Goal: Find specific page/section: Find specific page/section

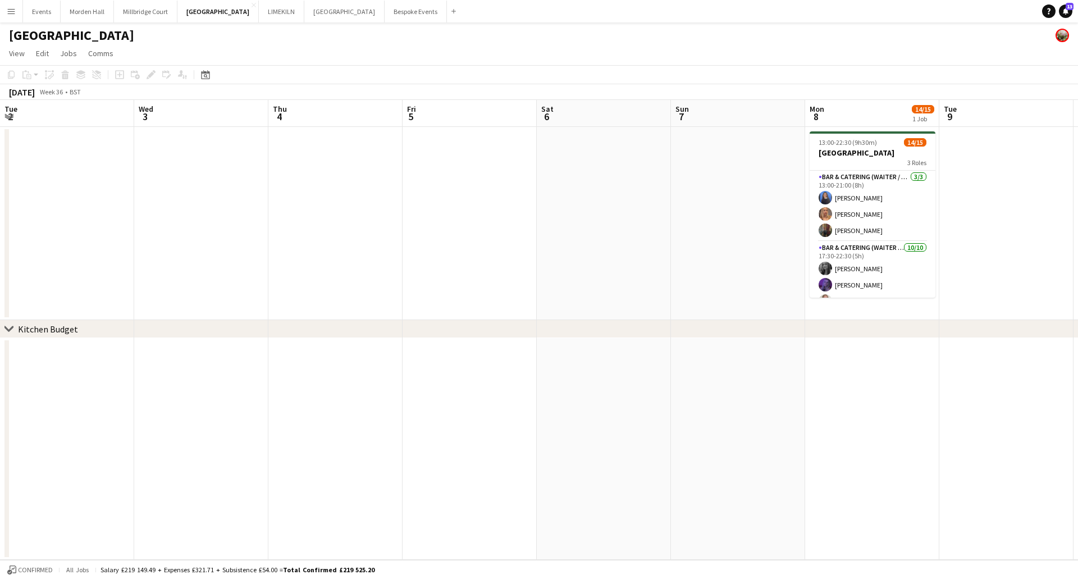
scroll to position [0, 407]
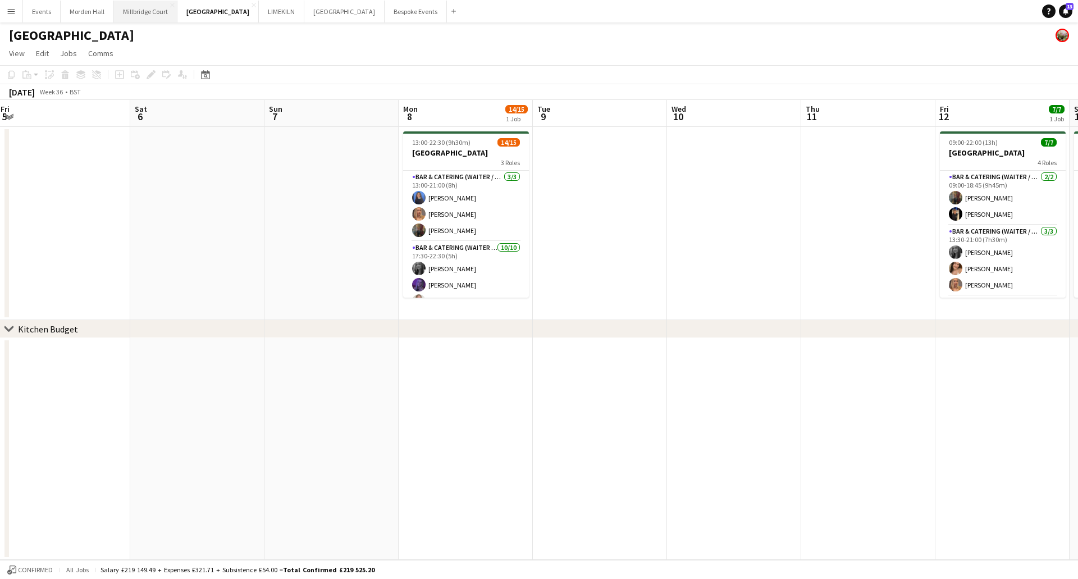
click at [151, 12] on button "[GEOGRAPHIC_DATA]" at bounding box center [145, 12] width 63 height 22
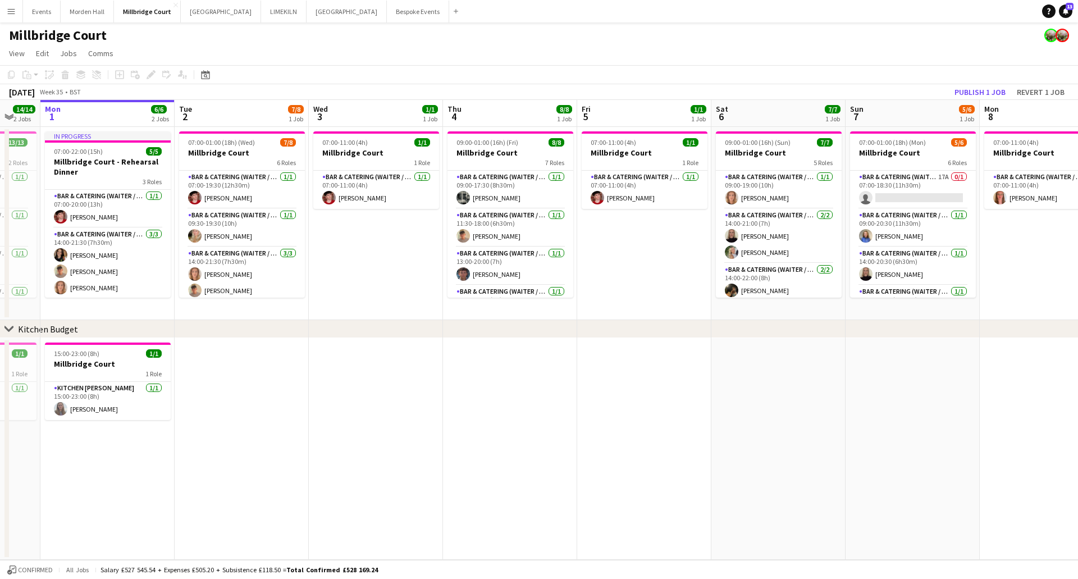
scroll to position [0, 375]
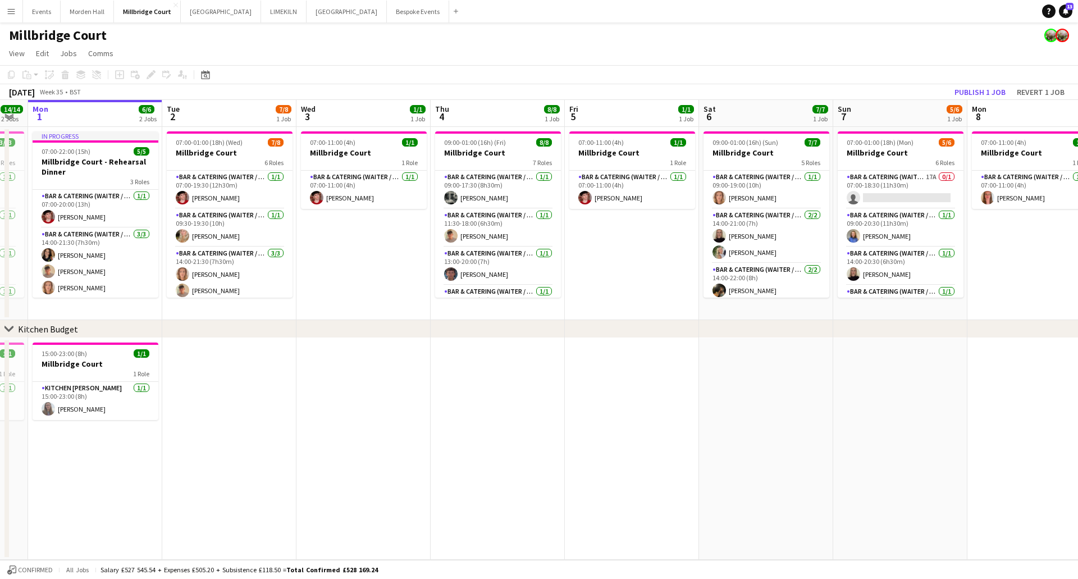
drag, startPoint x: 856, startPoint y: 112, endPoint x: 750, endPoint y: 115, distance: 106.2
click at [750, 115] on app-calendar-viewport "Fri 29 11/11 3 Jobs Sat 30 9/9 2 Jobs Sun 31 14/14 2 Jobs Mon 1 6/6 2 Jobs Tue …" at bounding box center [539, 330] width 1078 height 460
click at [208, 8] on button "[GEOGRAPHIC_DATA] Close" at bounding box center [221, 12] width 80 height 22
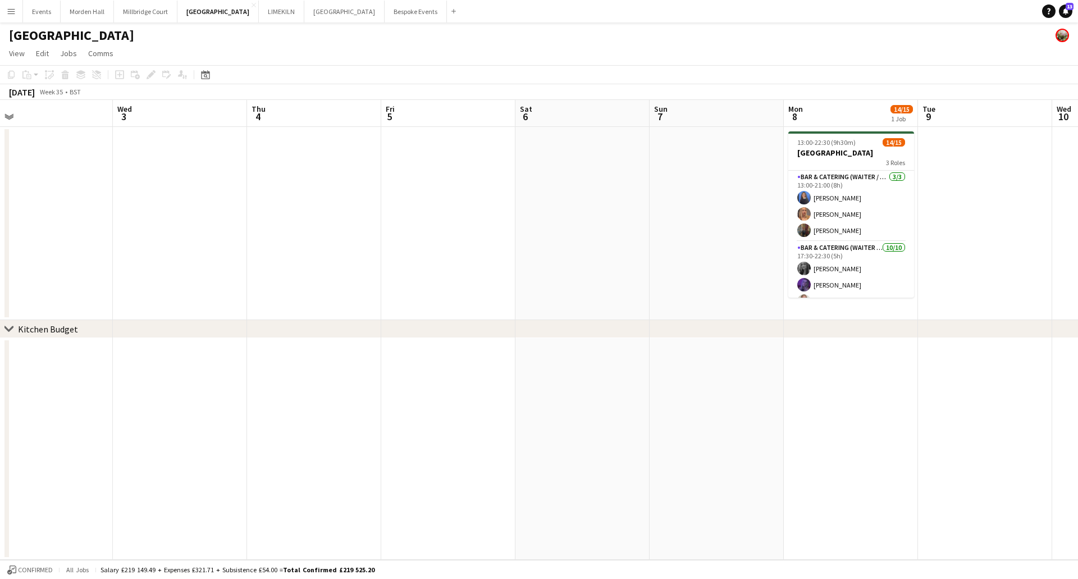
scroll to position [0, 435]
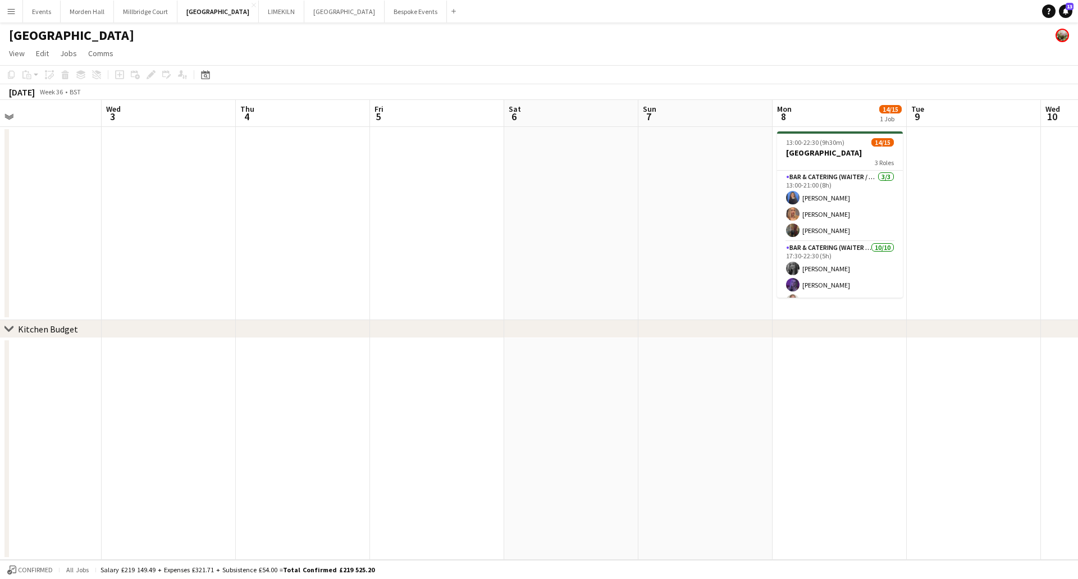
drag, startPoint x: 511, startPoint y: 115, endPoint x: 209, endPoint y: 114, distance: 301.6
click at [209, 114] on app-calendar-viewport "Sat 30 5/5 1 Job Sun 31 Mon 1 Tue 2 Wed 3 Thu 4 Fri 5 Sat 6 Sun 7 Mon 8 14/15 1…" at bounding box center [539, 330] width 1078 height 460
